Goal: Contribute content: Add original content to the website for others to see

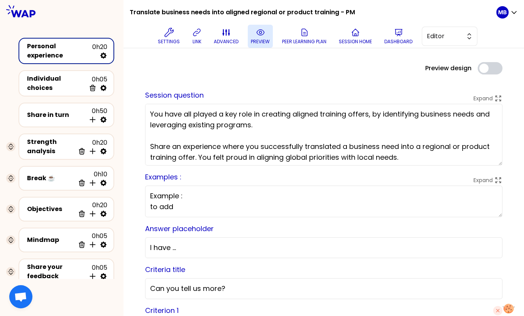
click at [260, 33] on icon at bounding box center [260, 32] width 2 height 2
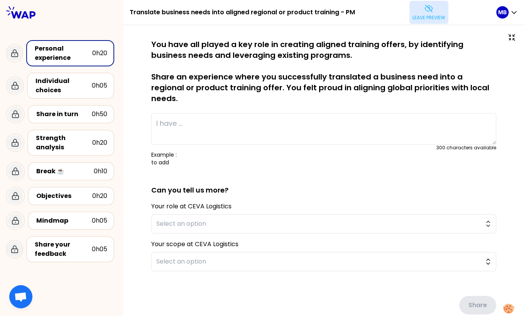
click at [200, 118] on textarea at bounding box center [323, 129] width 345 height 32
paste textarea "I contributed to the design of an onboarding program for FV. The initiative was…"
type textarea "I contributed to the design of an onboarding program for FV. The initiative was…"
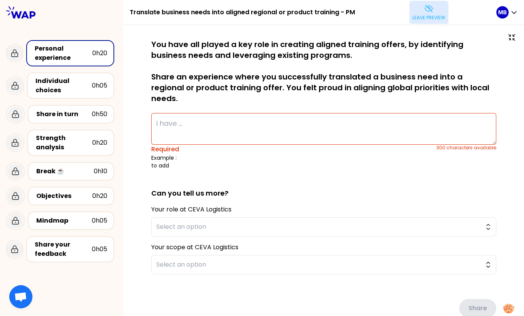
click at [425, 22] on button "Leave preview" at bounding box center [428, 12] width 39 height 23
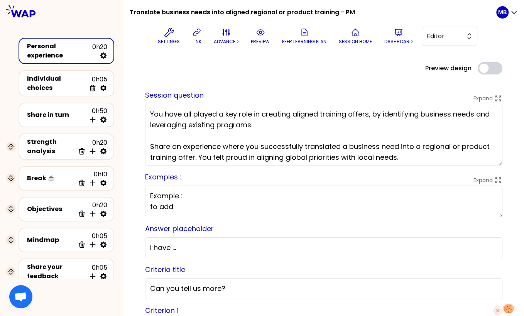
drag, startPoint x: 182, startPoint y: 206, endPoint x: 123, endPoint y: 204, distance: 59.8
click at [123, 204] on div "Translate business needs into aligned regional or product training - PM Setting…" at bounding box center [262, 158] width 524 height 316
paste textarea "- « I contributed to the design of an onboarding for FV. The initiative was str…"
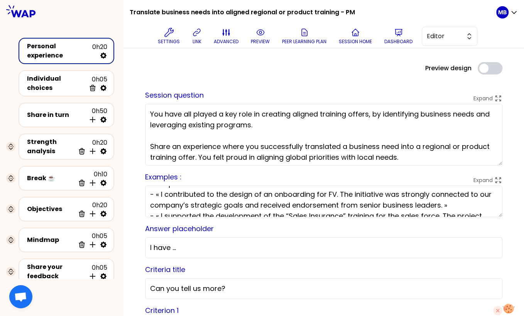
scroll to position [12, 0]
click at [148, 196] on textarea "Example : - « I contributed to the design of an onboarding for FV. The initiati…" at bounding box center [323, 201] width 357 height 32
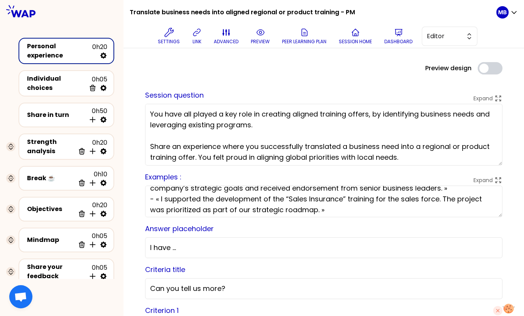
click at [148, 199] on textarea "Example : - « I contributed to the design of an onboarding for FV. The initiati…" at bounding box center [323, 201] width 357 height 32
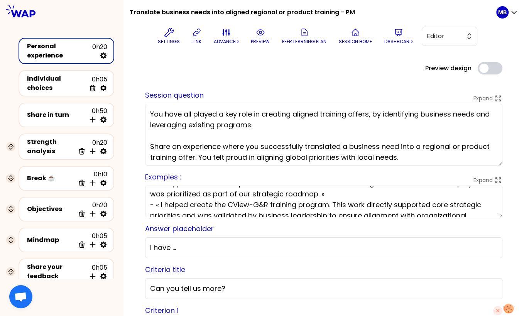
click at [149, 203] on textarea "Example : - « I contributed to the design of an onboarding for FV. The initiati…" at bounding box center [323, 201] width 357 height 32
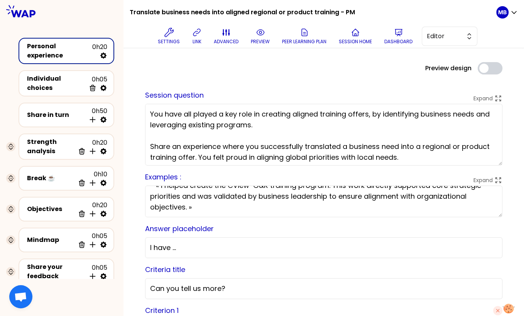
click at [212, 207] on textarea "Example : - « I contributed to the design of an onboarding for FV. The initiati…" at bounding box center [323, 201] width 357 height 32
type textarea "Example : - « I contributed to the design of an onboarding for FV. The initiati…"
click at [256, 42] on p "preview" at bounding box center [260, 42] width 19 height 6
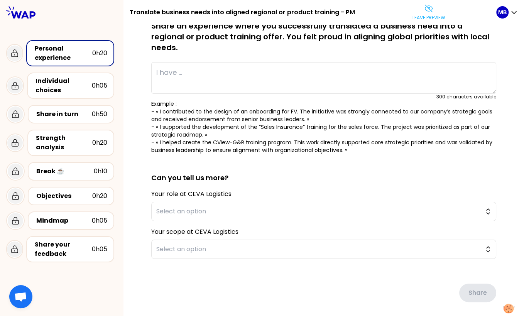
scroll to position [71, 0]
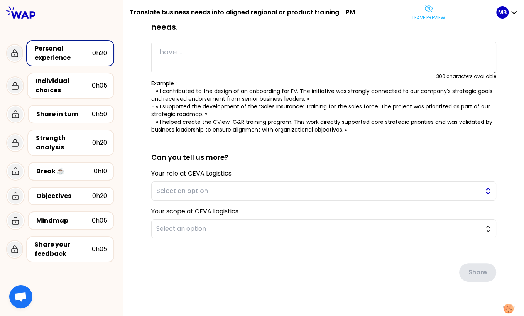
click at [169, 181] on button "Select an option" at bounding box center [323, 190] width 345 height 19
click at [172, 245] on div "Share" at bounding box center [323, 265] width 345 height 43
click at [172, 224] on span "Select an option" at bounding box center [318, 228] width 324 height 9
click at [175, 287] on div "saved You have all played a key role in creating aligned training offers, by id…" at bounding box center [323, 140] width 369 height 345
click at [423, 21] on button "Leave preview" at bounding box center [428, 12] width 39 height 23
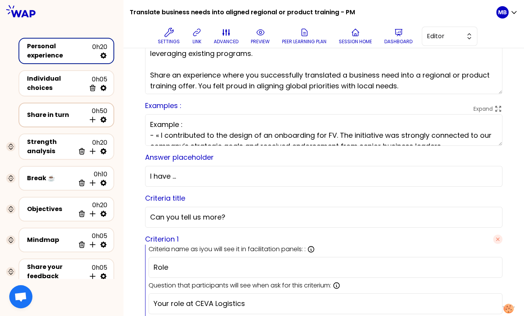
click at [104, 120] on div "Share in turn 0h50 Insert activity below" at bounding box center [67, 115] width 96 height 25
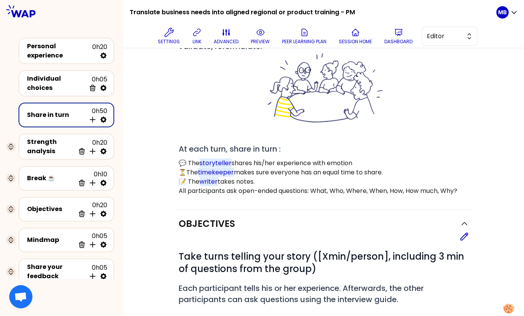
click at [99, 116] on icon at bounding box center [103, 120] width 8 height 8
select select "4"
select select "5"
select select "all"
select select "false"
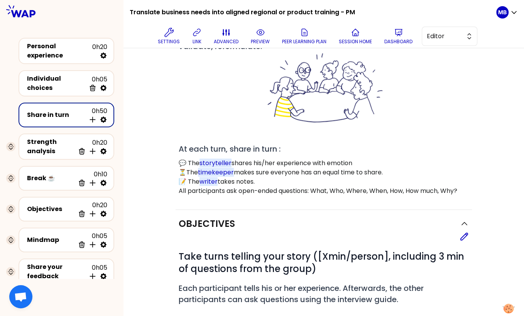
select select "Each"
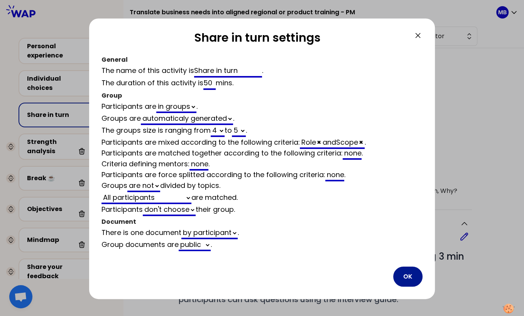
click at [403, 275] on button "OK" at bounding box center [407, 276] width 29 height 20
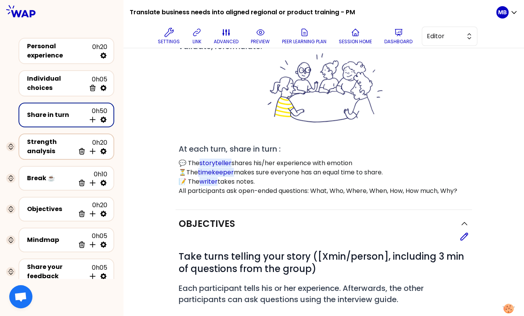
click at [103, 148] on icon at bounding box center [103, 151] width 6 height 6
select select "same_as"
select select "false"
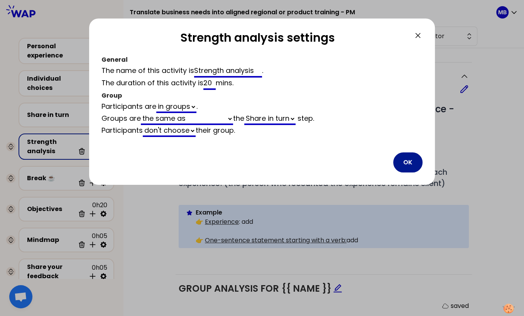
click at [413, 164] on button "OK" at bounding box center [407, 162] width 29 height 20
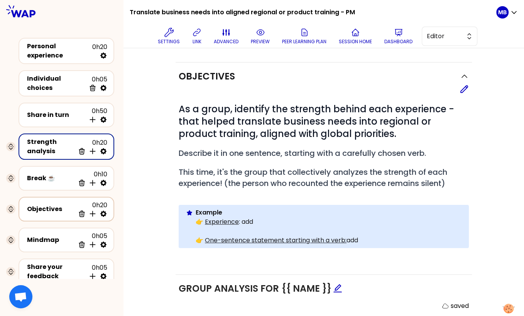
click at [103, 211] on icon at bounding box center [103, 214] width 6 height 6
select select "same_as"
select select "false"
select select "Each"
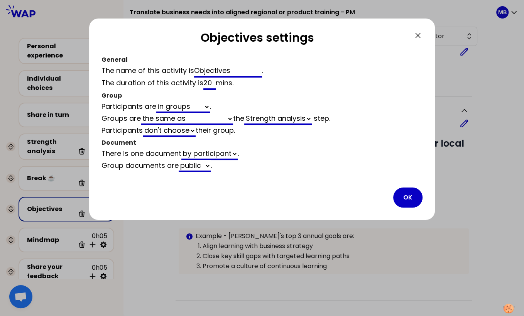
scroll to position [71, 0]
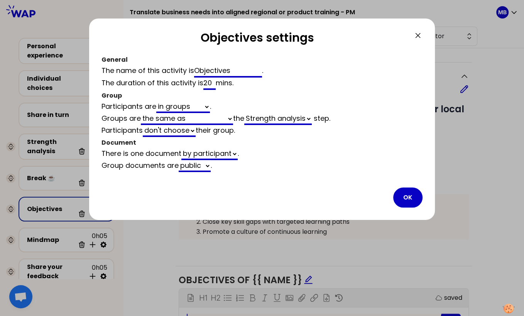
click at [422, 199] on div "OK" at bounding box center [261, 197] width 321 height 20
click at [403, 201] on button "OK" at bounding box center [407, 197] width 29 height 20
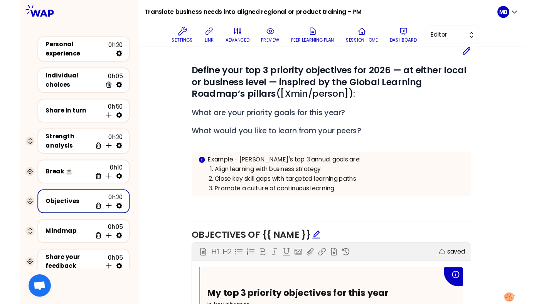
scroll to position [118, 0]
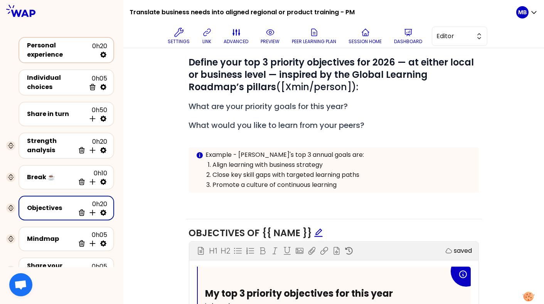
click at [52, 50] on div "Personal experience" at bounding box center [59, 50] width 65 height 19
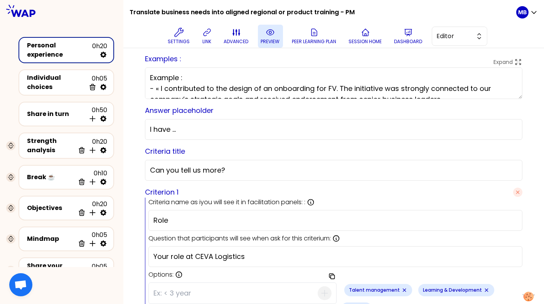
click at [263, 39] on p "preview" at bounding box center [270, 42] width 19 height 6
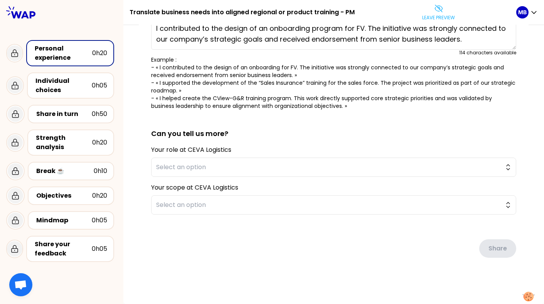
scroll to position [83, 0]
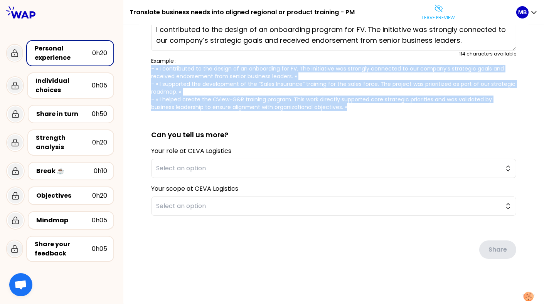
drag, startPoint x: 148, startPoint y: 67, endPoint x: 361, endPoint y: 106, distance: 215.7
click at [361, 106] on div "saved You have all played a key role in creating aligned training offers, by id…" at bounding box center [334, 123] width 390 height 334
copy p "- « I contributed to the design of an onboarding for FV. The initiative was str…"
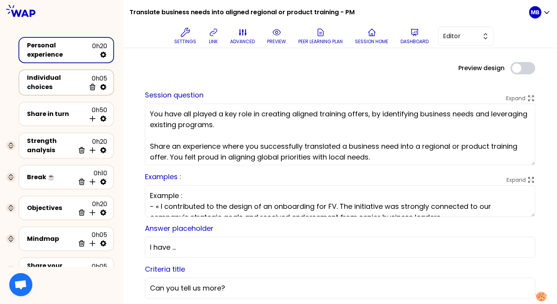
click at [55, 84] on div "Individual choices" at bounding box center [56, 82] width 59 height 19
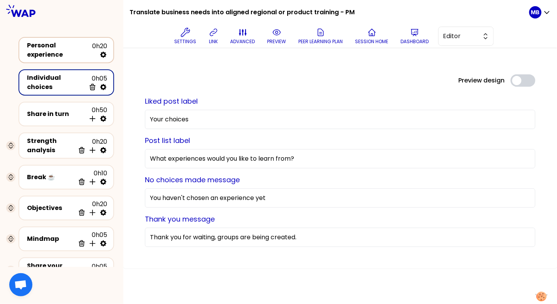
click at [63, 49] on div "Personal experience" at bounding box center [59, 50] width 65 height 19
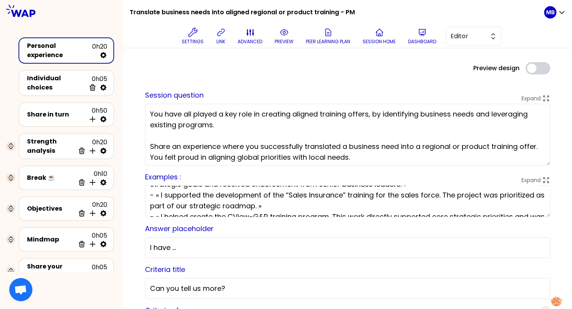
scroll to position [35, 0]
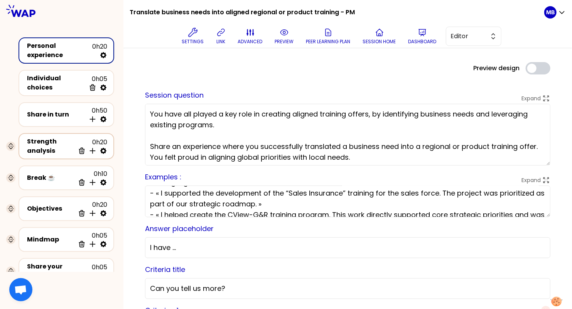
click at [64, 140] on div "Strength analysis" at bounding box center [51, 146] width 48 height 19
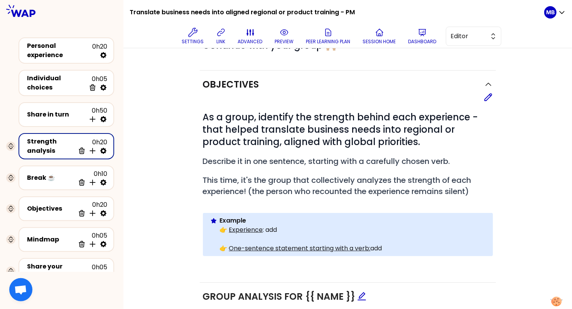
scroll to position [79, 0]
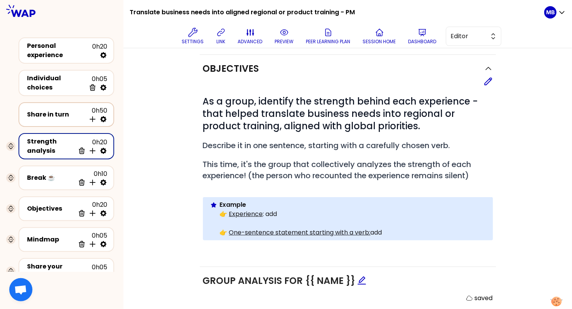
click at [37, 106] on div "Share in turn 0h50 Insert activity below" at bounding box center [66, 114] width 82 height 17
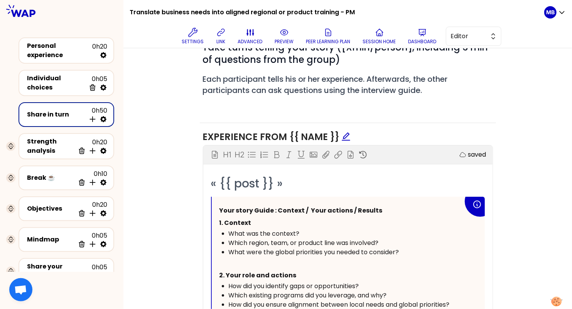
scroll to position [305, 0]
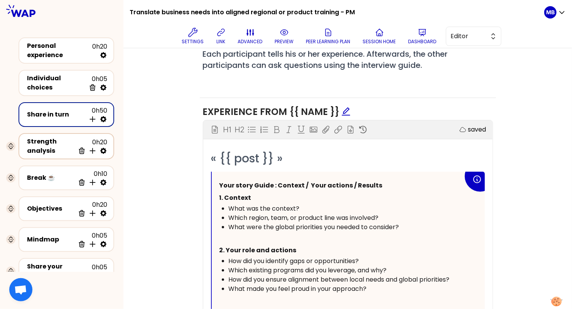
click at [54, 140] on div "Strength analysis" at bounding box center [51, 146] width 48 height 19
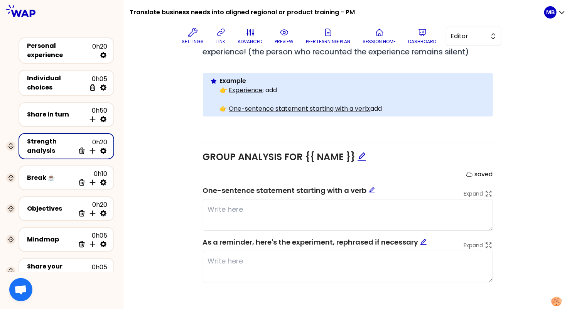
scroll to position [193, 0]
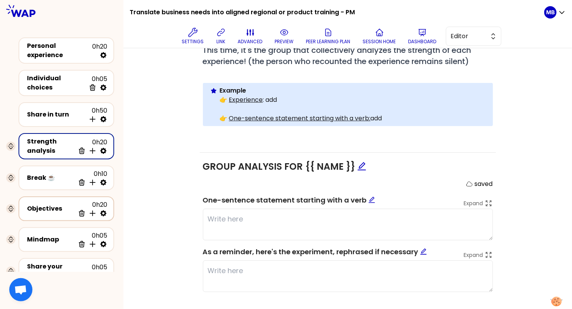
click at [59, 205] on div "Objectives" at bounding box center [51, 208] width 48 height 9
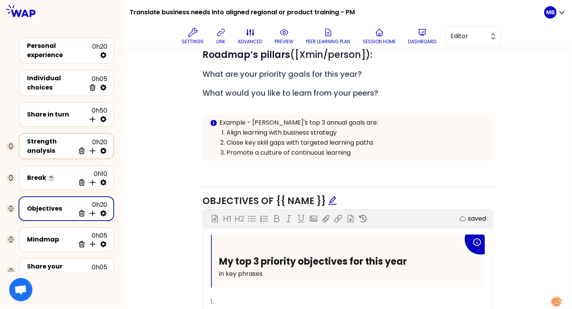
scroll to position [27, 0]
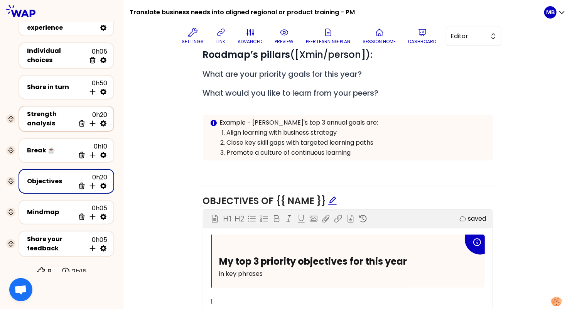
click at [52, 110] on div "Strength analysis" at bounding box center [51, 119] width 48 height 19
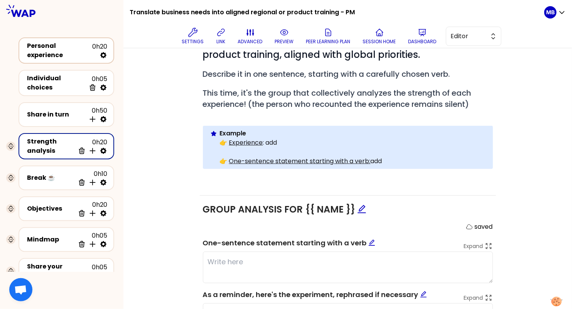
click at [61, 49] on div "Personal experience" at bounding box center [59, 50] width 65 height 19
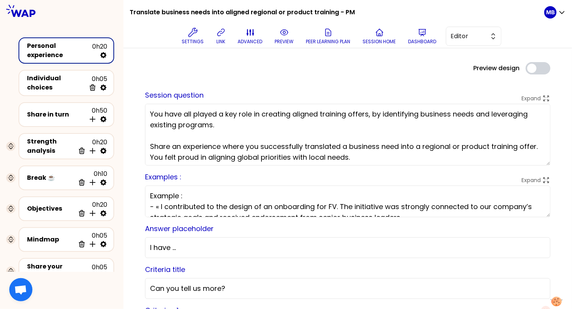
click at [201, 206] on textarea "Example : - « I contributed to the design of an onboarding for FV. The initiati…" at bounding box center [347, 201] width 405 height 32
click at [46, 144] on div "Strength analysis" at bounding box center [51, 146] width 48 height 19
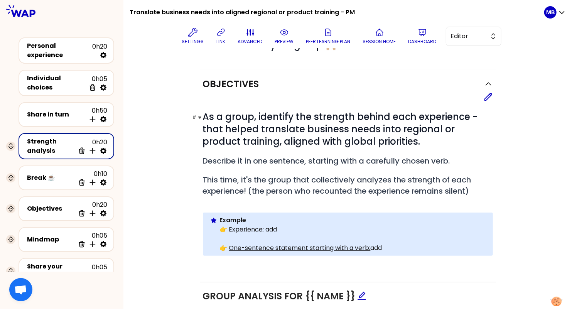
scroll to position [150, 0]
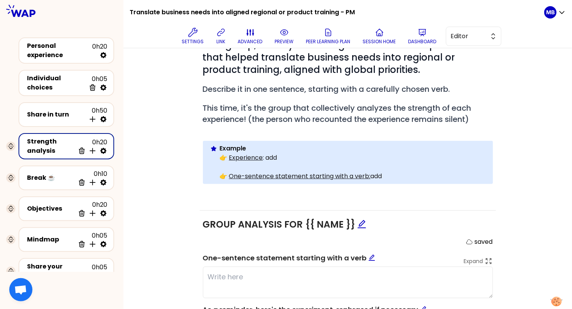
click at [299, 150] on p "Example" at bounding box center [353, 148] width 267 height 9
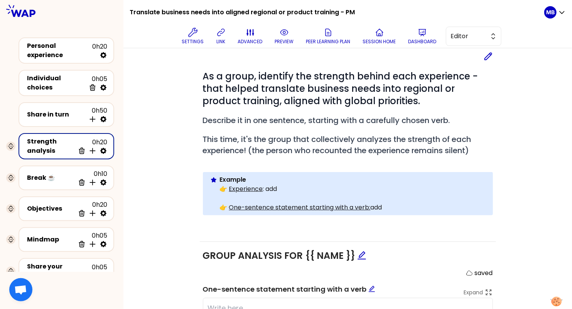
scroll to position [73, 0]
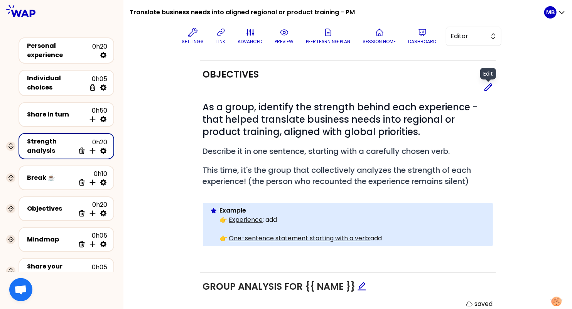
click at [489, 90] on icon at bounding box center [488, 87] width 9 height 9
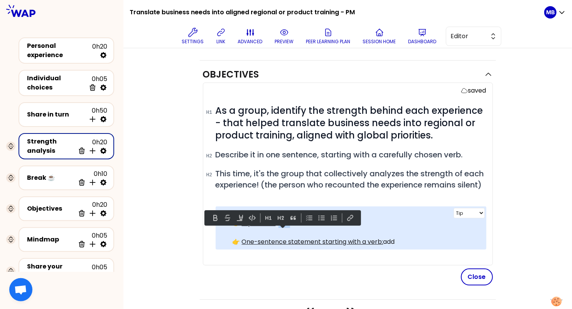
drag, startPoint x: 299, startPoint y: 231, endPoint x: 277, endPoint y: 233, distance: 22.5
click at [277, 228] on p "👉 Experience : add" at bounding box center [357, 223] width 248 height 9
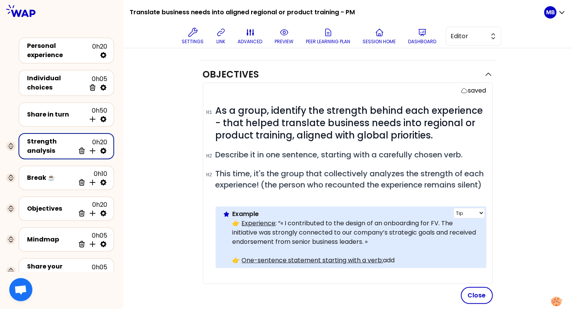
click at [282, 234] on p "👉 Experience : “« I contributed to the design of an onboarding for FV. The init…" at bounding box center [357, 233] width 248 height 28
click at [374, 246] on p "👉 Experience : “I contributed to the design of an onboarding for FV. The initia…" at bounding box center [357, 233] width 248 height 28
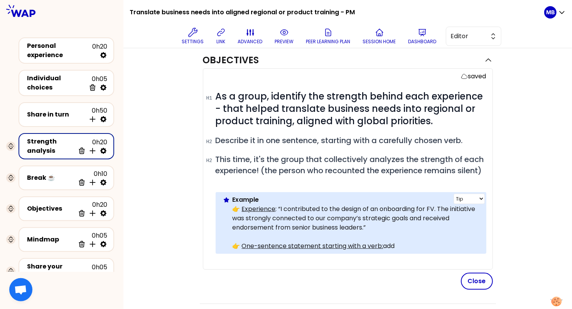
scroll to position [90, 0]
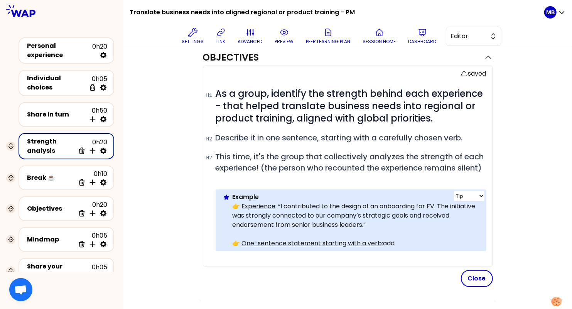
click at [429, 214] on p "👉 Experience : “I contributed to the design of an onboarding for FV. The initia…" at bounding box center [357, 216] width 248 height 28
click at [433, 213] on p "👉 Experience : “I contributed to the design of an onboarding for FV. The initia…" at bounding box center [357, 216] width 248 height 28
click at [66, 50] on div "Personal experience" at bounding box center [59, 50] width 65 height 19
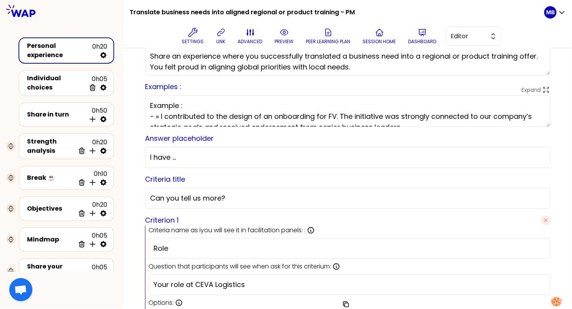
scroll to position [86, 0]
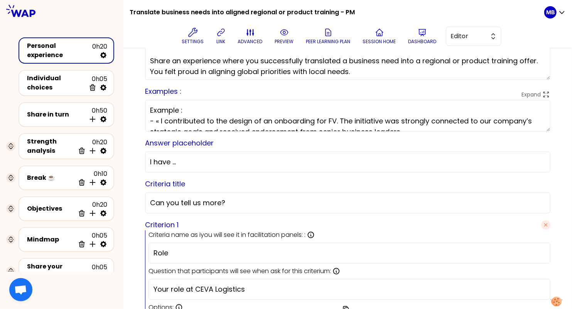
click at [335, 120] on textarea "Example : - « I contributed to the design of an onboarding for FV. The initiati…" at bounding box center [347, 116] width 405 height 32
type textarea "Example : - « I contributed to the design of an onboarding for FVL. The initiat…"
click at [56, 138] on div "Strength analysis" at bounding box center [51, 146] width 48 height 19
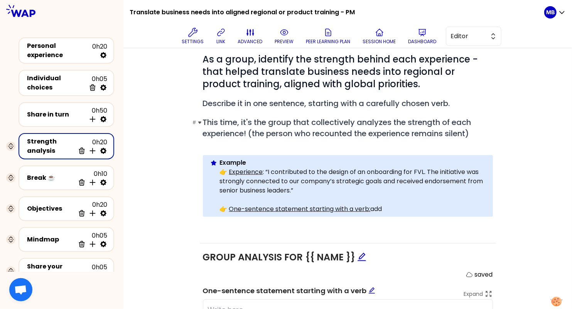
scroll to position [42, 0]
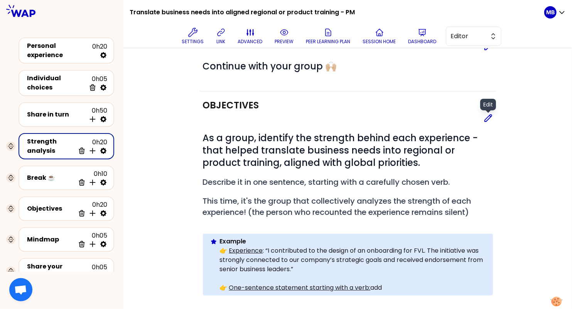
click at [486, 118] on icon at bounding box center [488, 118] width 7 height 7
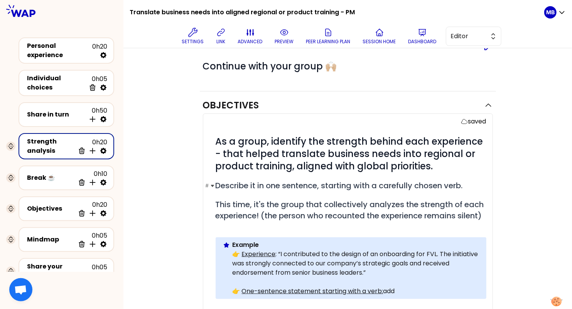
scroll to position [133, 0]
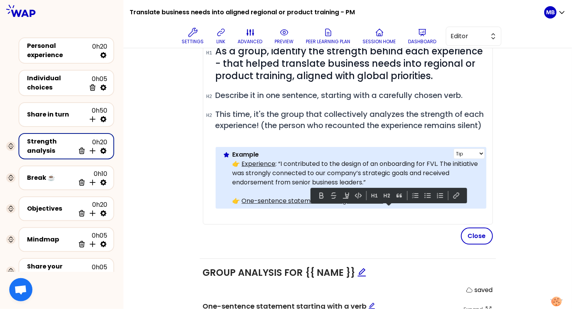
drag, startPoint x: 405, startPoint y: 207, endPoint x: 383, endPoint y: 208, distance: 22.4
click at [383, 206] on p "👉 One-sentence statement starting with a verb: add" at bounding box center [357, 200] width 248 height 9
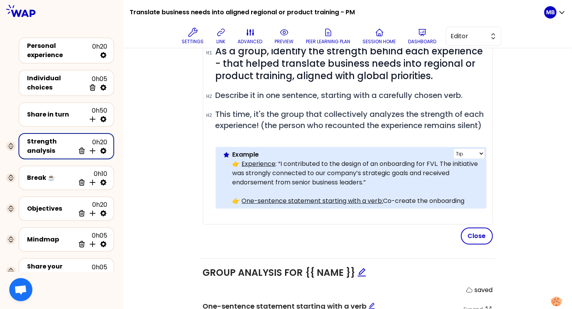
click at [413, 206] on p "👉 One-sentence statement starting with a verb: Co-create the onboarding" at bounding box center [357, 200] width 248 height 9
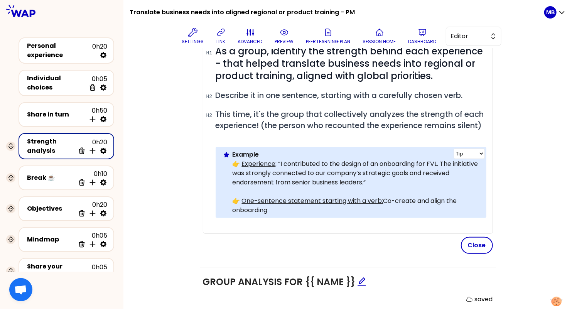
click at [296, 215] on p "👉 One-sentence statement starting with a verb: Co-create and align the onboardi…" at bounding box center [357, 205] width 248 height 19
click at [428, 210] on p "👉 One-sentence statement starting with a verb: Co-create and align the onboardi…" at bounding box center [357, 205] width 248 height 19
click at [316, 215] on p "👉 One-sentence statement starting with a verb: Co-create to align the onboardin…" at bounding box center [357, 205] width 248 height 19
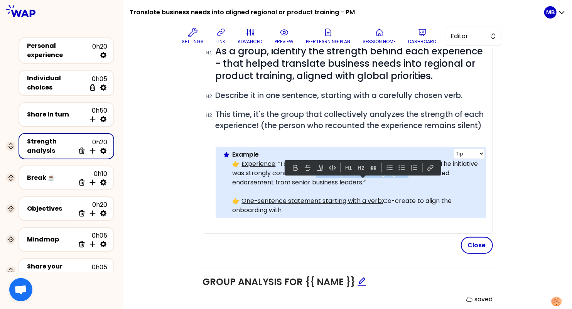
drag, startPoint x: 316, startPoint y: 182, endPoint x: 409, endPoint y: 182, distance: 92.9
click at [409, 182] on p "👉 Experience : “I contributed to the design of an onboarding for FVL. The initi…" at bounding box center [357, 173] width 248 height 28
copy p "our company’s strategic goals"
click at [294, 215] on p "👉 One-sentence statement starting with a verb: Co-create to align the onboardin…" at bounding box center [357, 205] width 248 height 19
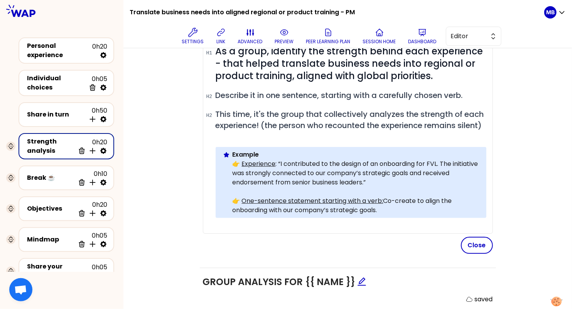
click at [284, 234] on div "saved # As a group, identify the strength behind each experience - that helped …" at bounding box center [348, 128] width 290 height 211
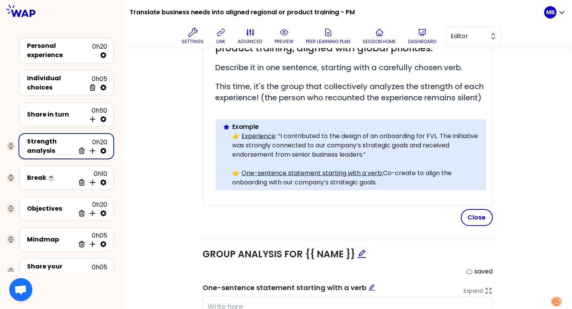
scroll to position [178, 0]
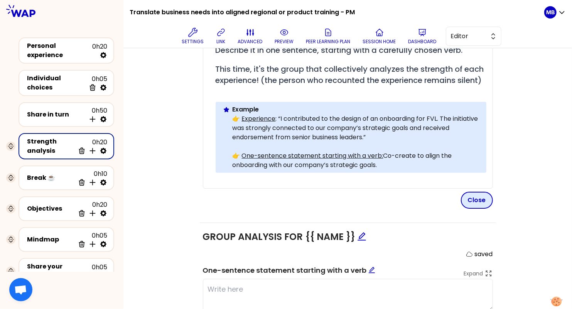
click at [475, 207] on button "Close" at bounding box center [477, 200] width 32 height 17
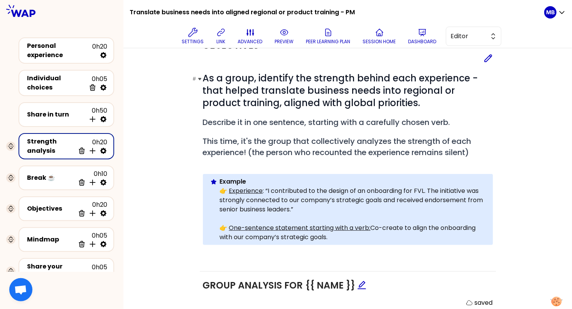
scroll to position [88, 0]
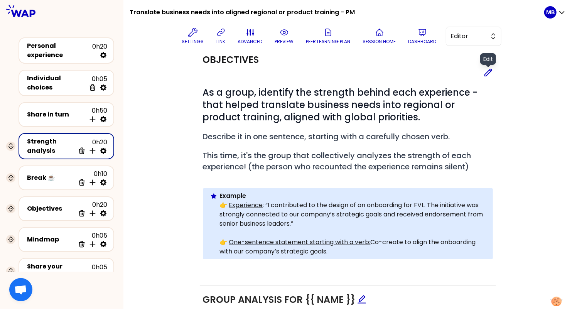
click at [489, 65] on div "Edit" at bounding box center [488, 60] width 16 height 15
click at [488, 71] on icon at bounding box center [488, 72] width 9 height 9
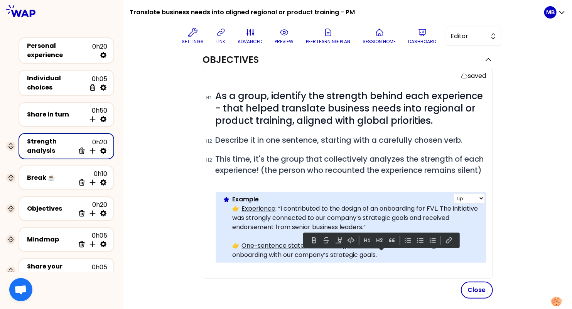
drag, startPoint x: 383, startPoint y: 255, endPoint x: 386, endPoint y: 261, distance: 7.0
click at [386, 260] on p "👉 One-sentence statement starting with a verb: Co-create to align the onboardin…" at bounding box center [357, 250] width 248 height 19
click at [311, 242] on button at bounding box center [313, 240] width 9 height 9
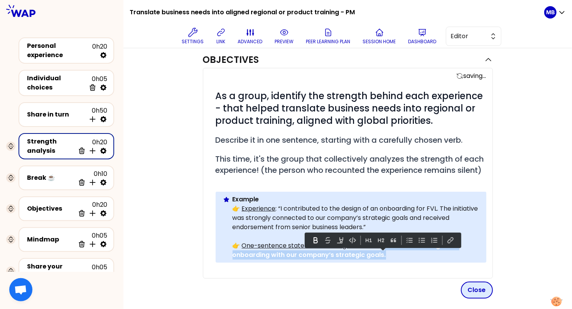
click at [468, 298] on button "Close" at bounding box center [477, 290] width 32 height 17
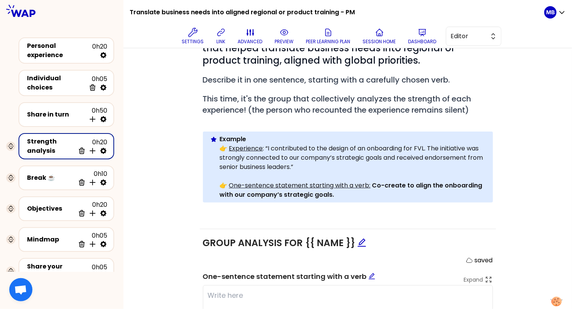
scroll to position [107, 0]
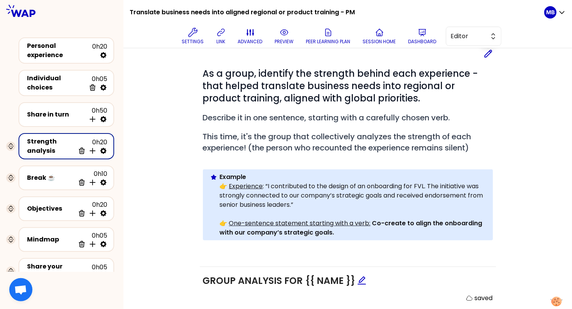
click at [485, 51] on icon at bounding box center [488, 53] width 9 height 9
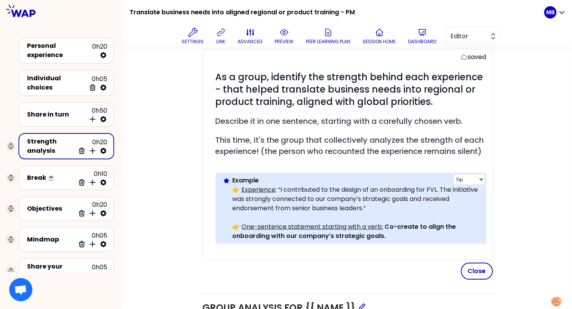
click at [414, 234] on strong "Co-create to align the onboarding with our company’s strategic goals." at bounding box center [345, 231] width 225 height 18
click at [477, 280] on button "Close" at bounding box center [477, 271] width 32 height 17
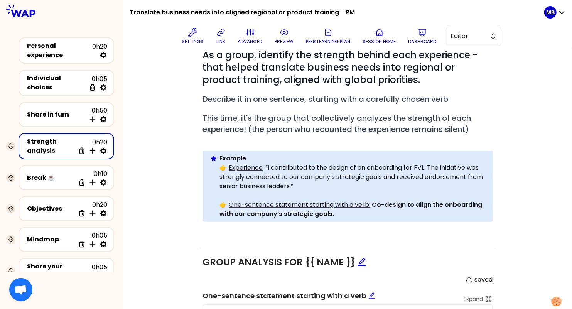
scroll to position [45, 0]
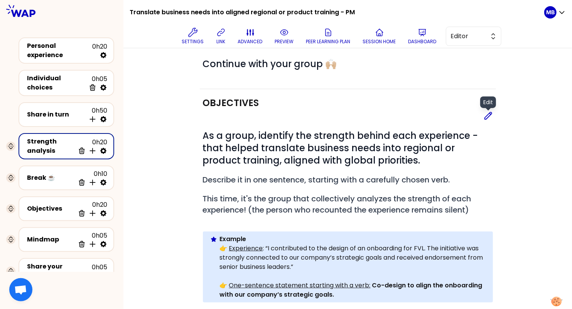
click at [484, 116] on icon at bounding box center [488, 115] width 9 height 9
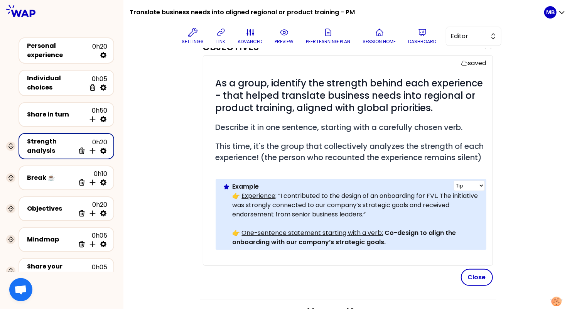
scroll to position [106, 0]
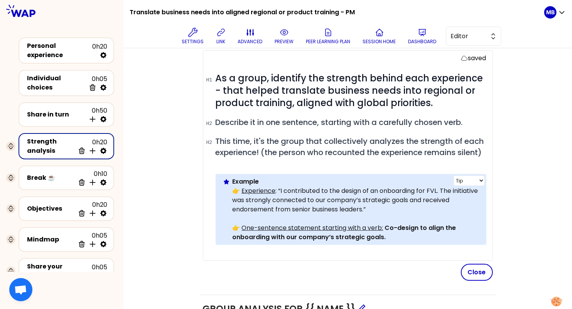
click at [415, 238] on strong "Co-design to align the onboarding with our company’s strategic goals." at bounding box center [345, 232] width 225 height 18
click at [479, 280] on button "Close" at bounding box center [477, 272] width 32 height 17
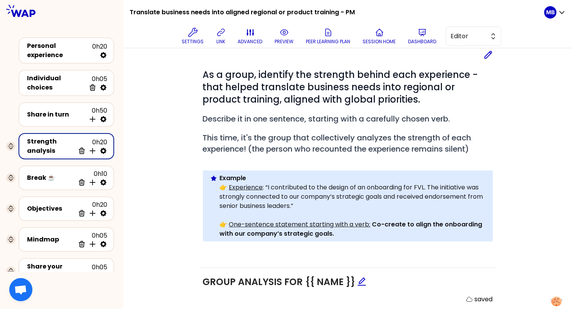
click at [380, 231] on p "👉 One-sentence statement starting with a verb: Co-create to align the onboardin…" at bounding box center [353, 229] width 267 height 19
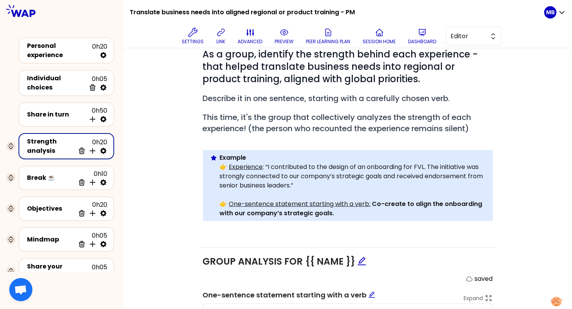
scroll to position [128, 0]
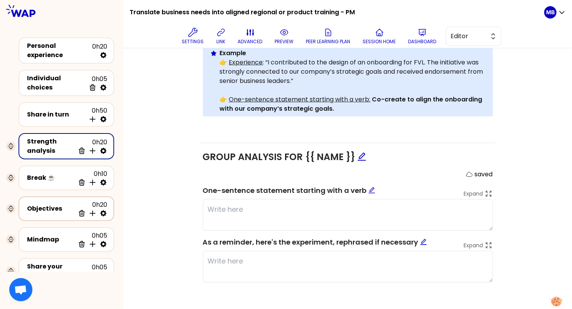
click at [52, 196] on div "Objectives 0h20 Delete Insert activity below" at bounding box center [67, 208] width 96 height 25
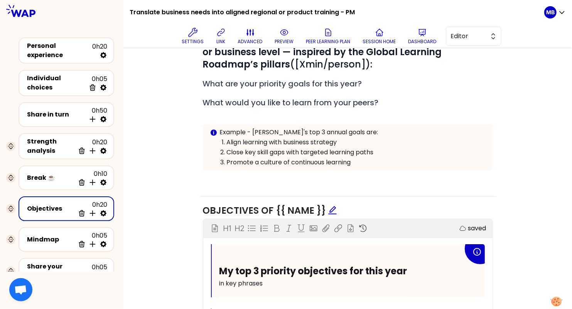
scroll to position [133, 0]
